Goal: Check status

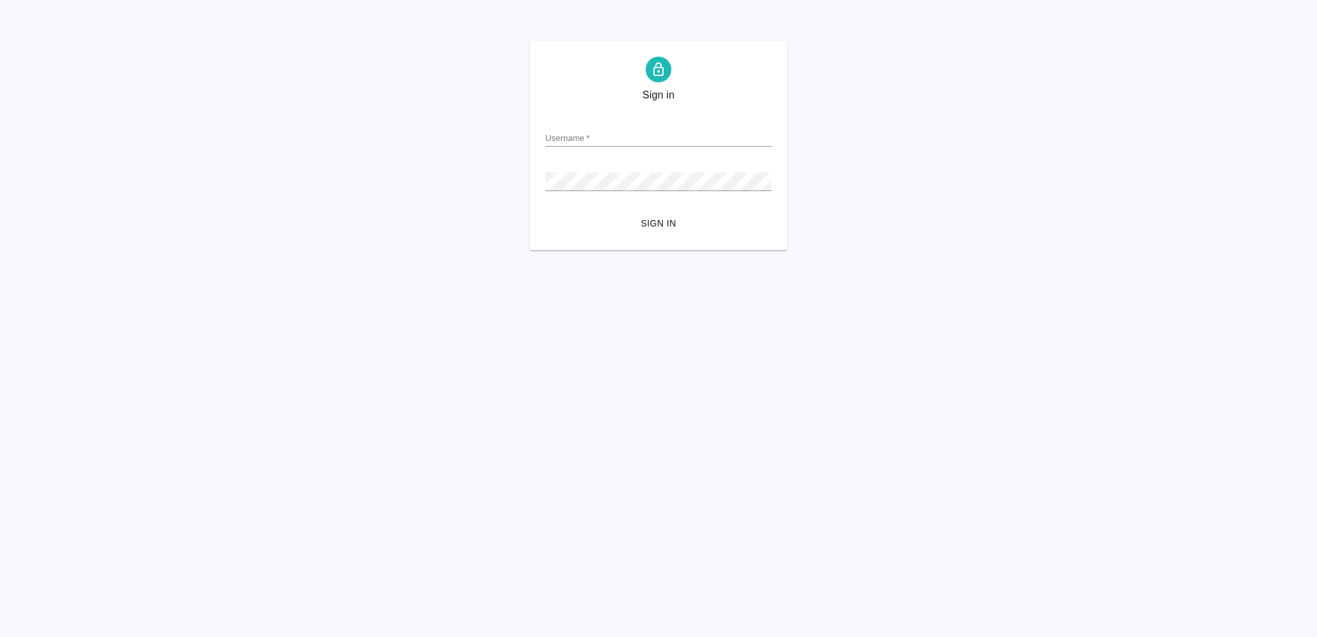
drag, startPoint x: 914, startPoint y: 140, endPoint x: 904, endPoint y: 138, distance: 10.4
click at [914, 140] on div "Sign in Username   * Password   * urlPath   * / Sign in" at bounding box center [658, 145] width 1317 height 209
click at [685, 148] on form "Username   * Password   * urlPath   * / Sign in" at bounding box center [658, 171] width 226 height 127
click at [686, 141] on input "Username   *" at bounding box center [658, 138] width 226 height 18
type input "o.vasileva@awatera.com"
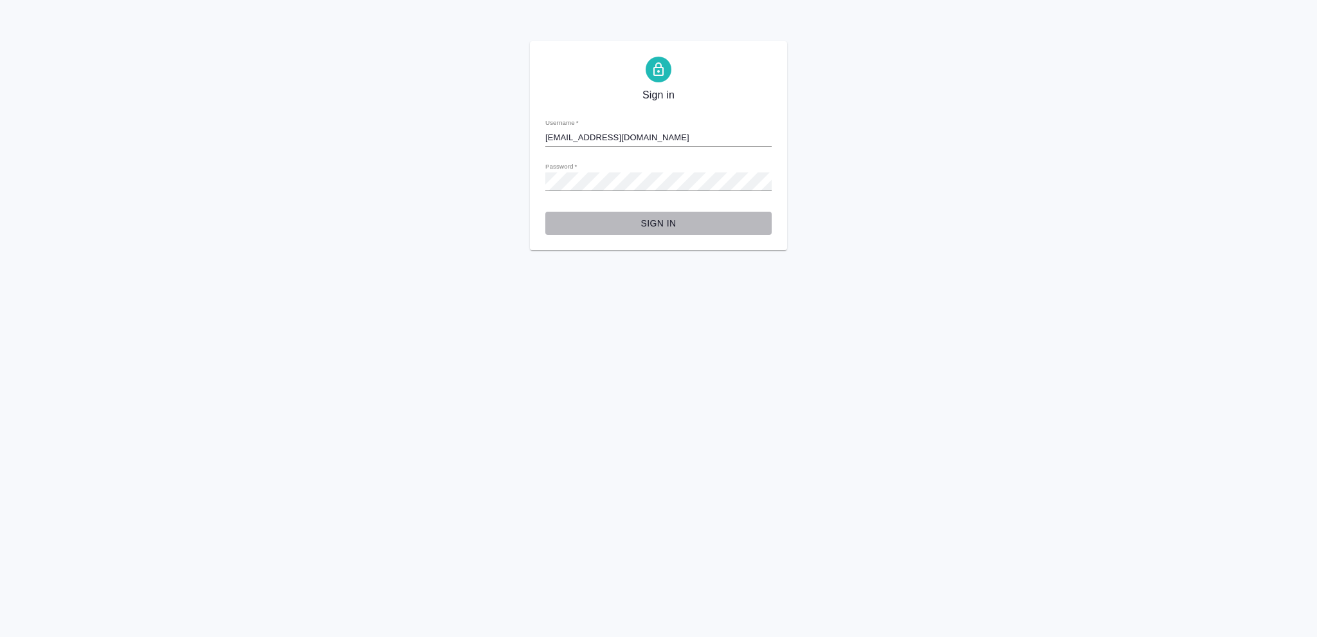
click at [677, 232] on button "Sign in" at bounding box center [658, 224] width 226 height 24
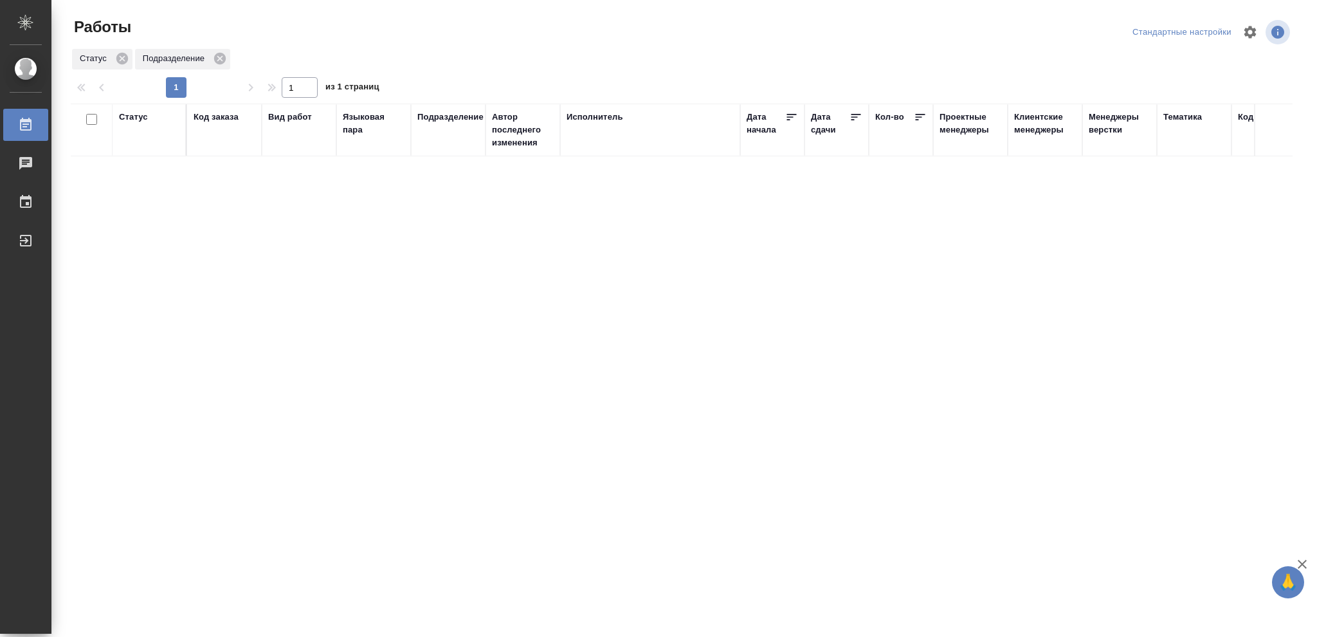
click at [148, 118] on div "Статус" at bounding box center [149, 117] width 60 height 13
click at [141, 117] on div "Статус" at bounding box center [133, 117] width 29 height 13
click at [156, 169] on div "Подбор Готов к работе" at bounding box center [137, 150] width 37 height 50
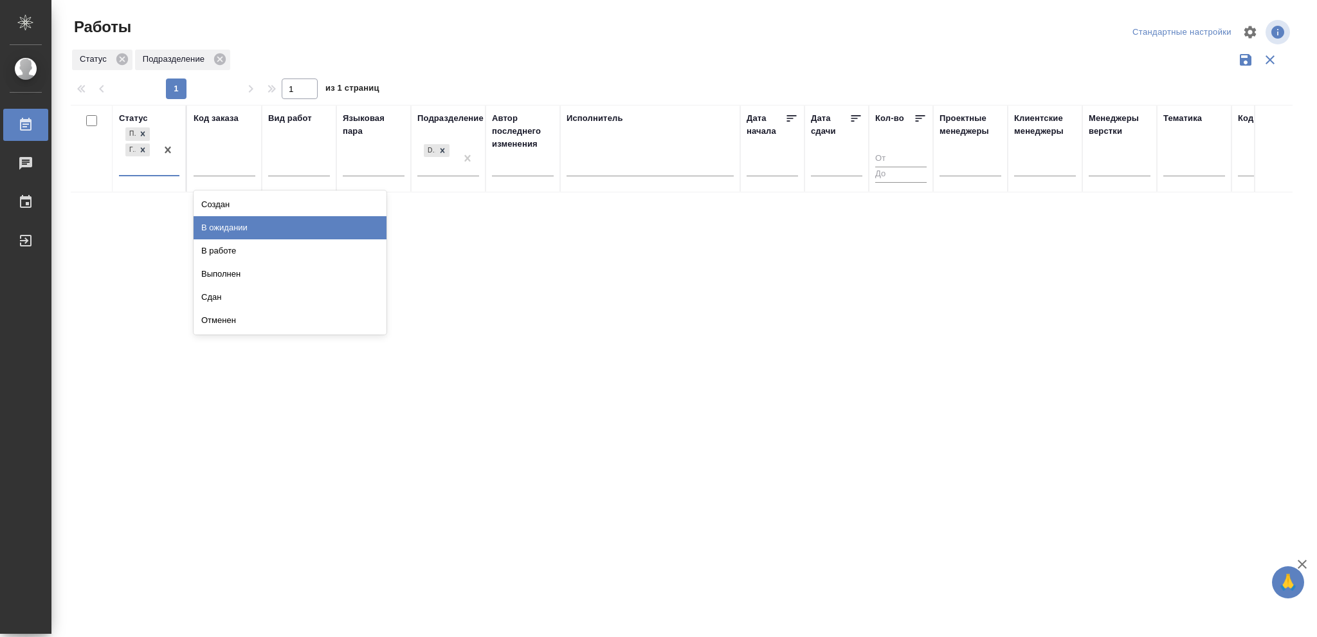
drag, startPoint x: 288, startPoint y: 231, endPoint x: 620, endPoint y: 165, distance: 338.3
click at [289, 231] on div "В ожидании" at bounding box center [290, 227] width 193 height 23
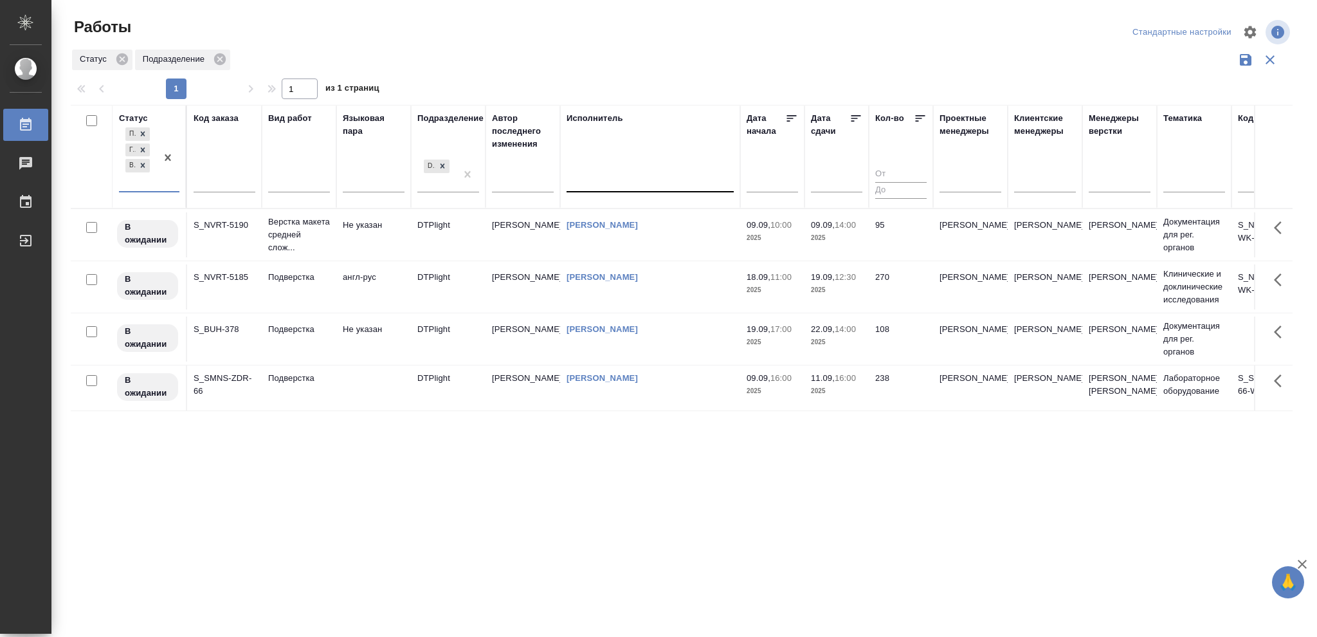
click at [625, 176] on div at bounding box center [650, 179] width 167 height 19
click at [929, 493] on div "Статус Подбор Готов к работе В ожидании Код заказа Вид работ Языковая пара Подр…" at bounding box center [682, 336] width 1222 height 463
